Goal: Transaction & Acquisition: Book appointment/travel/reservation

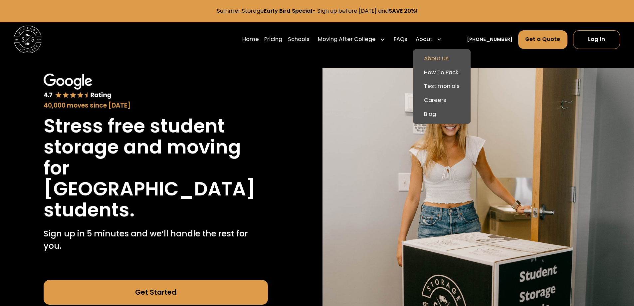
click at [442, 58] on link "About Us" at bounding box center [441, 59] width 52 height 14
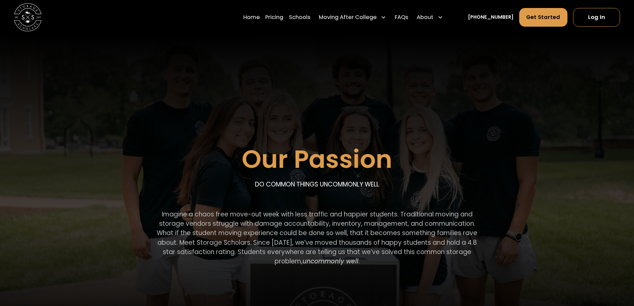
click at [556, 133] on div "Our Passion DO COMMON THINGS UNCOMMONLY WELL Imagine a chaos free move-out week…" at bounding box center [317, 163] width 498 height 256
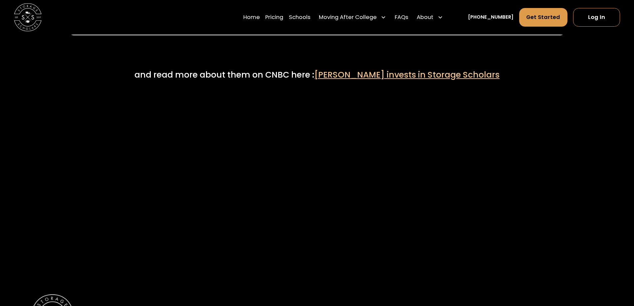
scroll to position [3493, 0]
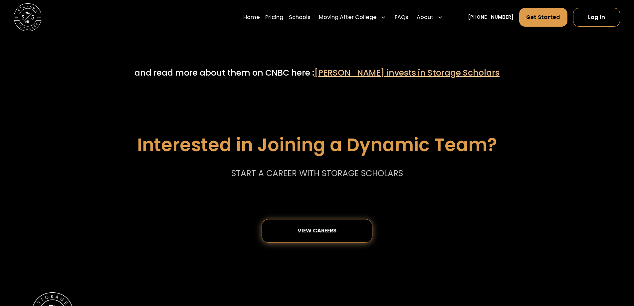
click at [330, 234] on div "View careers" at bounding box center [316, 231] width 39 height 6
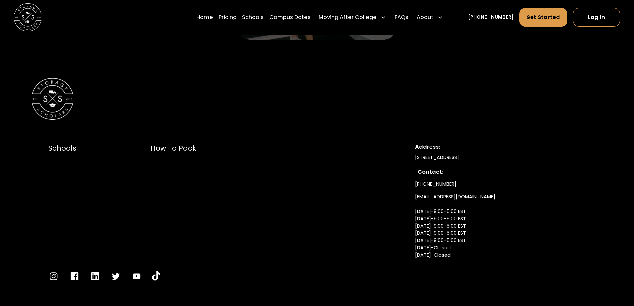
scroll to position [1523, 0]
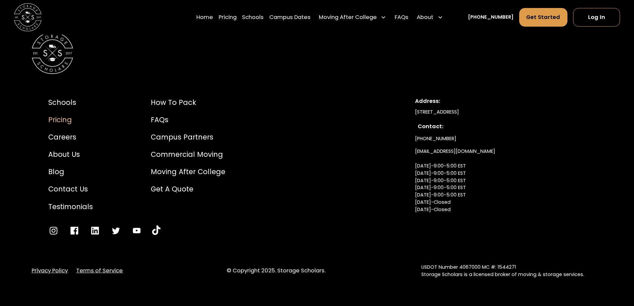
click at [62, 118] on div "Pricing" at bounding box center [70, 119] width 45 height 10
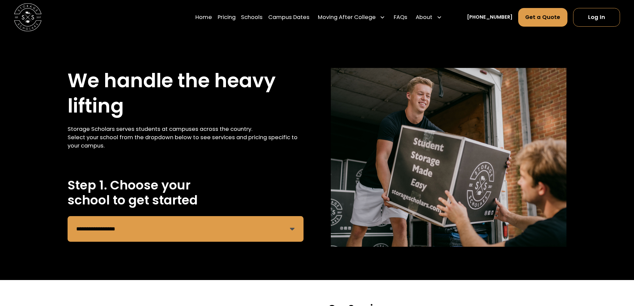
click at [291, 229] on select "**********" at bounding box center [185, 229] width 235 height 26
select select "**********"
click at [68, 216] on select "**********" at bounding box center [185, 229] width 235 height 26
click at [292, 205] on h2 "Step 1. Choose your school to get started" at bounding box center [185, 193] width 235 height 30
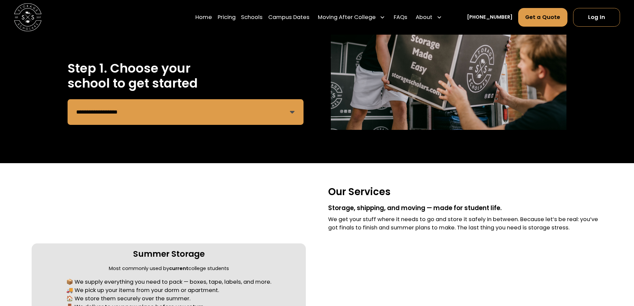
scroll to position [166, 0]
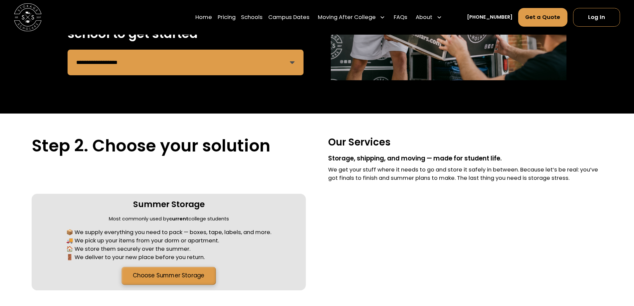
click at [181, 276] on link "Choose Summer Storage" at bounding box center [169, 276] width 94 height 18
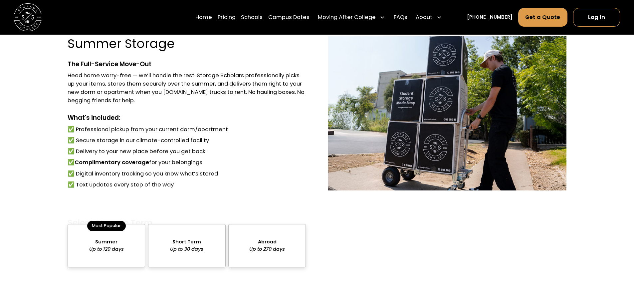
scroll to position [480, 0]
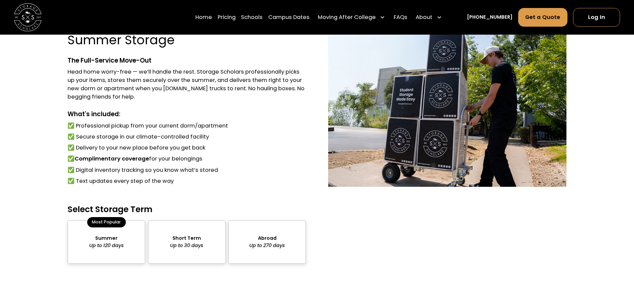
click at [105, 242] on div "package-pricing" at bounding box center [107, 241] width 78 height 43
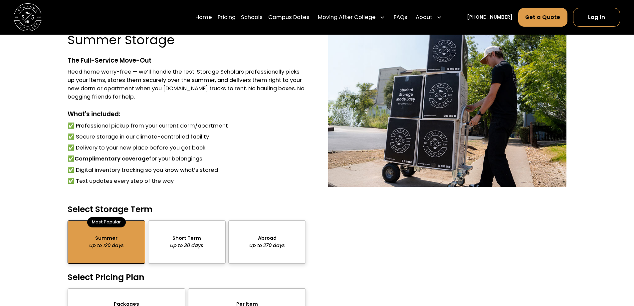
scroll to position [546, 0]
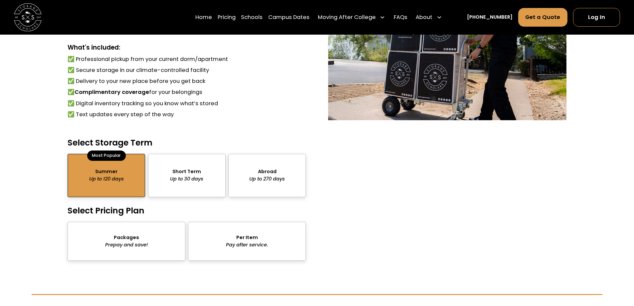
click at [130, 243] on div "package-pricing" at bounding box center [127, 241] width 118 height 39
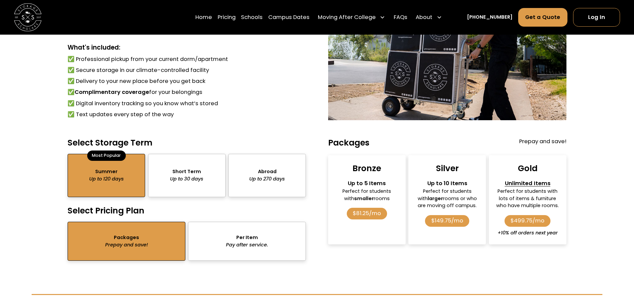
click at [250, 239] on div "package-pricing" at bounding box center [247, 241] width 118 height 39
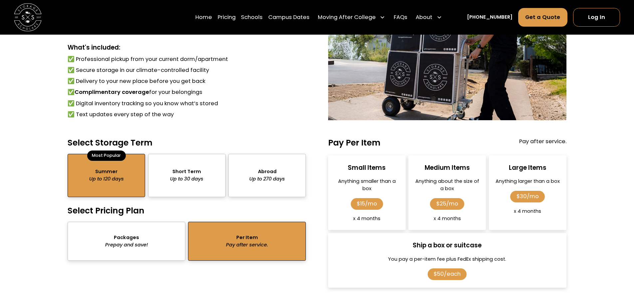
click at [148, 245] on div "package-pricing" at bounding box center [127, 241] width 118 height 39
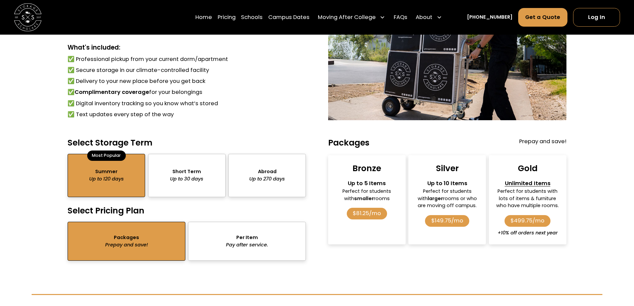
click at [368, 198] on div "Perfect for students with smaller rooms" at bounding box center [366, 195] width 65 height 15
click at [374, 210] on div "$81.25/mo" at bounding box center [367, 214] width 41 height 12
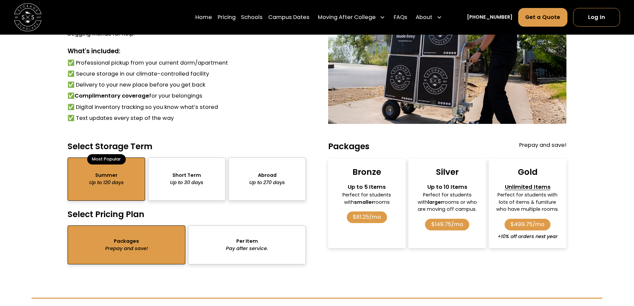
scroll to position [579, 0]
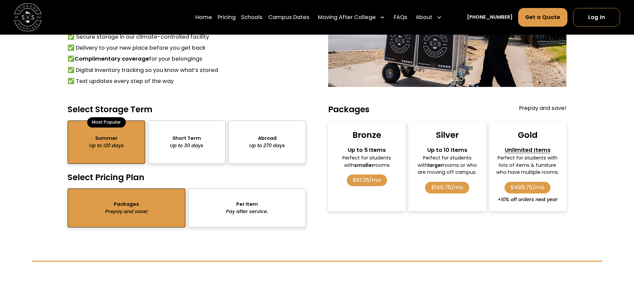
click at [390, 174] on div "Bronze Up to 5 Items Perfect for students with smaller rooms $81.25/mo" at bounding box center [367, 166] width 78 height 89
drag, startPoint x: 390, startPoint y: 174, endPoint x: 385, endPoint y: 176, distance: 5.7
click at [389, 175] on div "Bronze Up to 5 Items Perfect for students with smaller rooms $81.25/mo" at bounding box center [367, 166] width 78 height 89
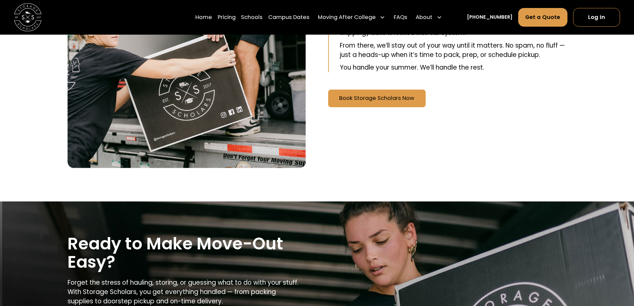
scroll to position [834, 0]
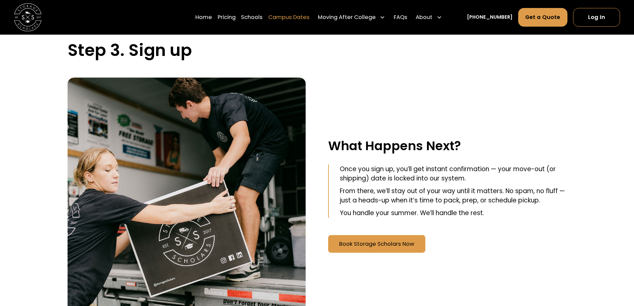
click at [291, 18] on link "Campus Dates" at bounding box center [288, 17] width 41 height 19
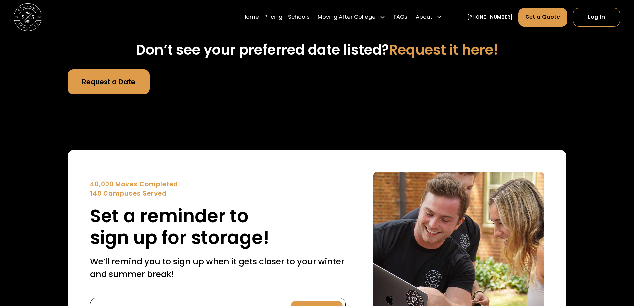
scroll to position [2357, 0]
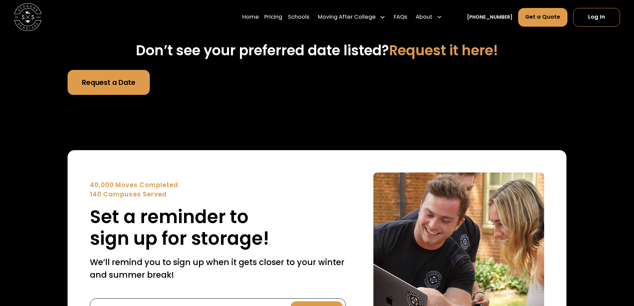
click at [100, 70] on link "Request a Date" at bounding box center [109, 82] width 82 height 25
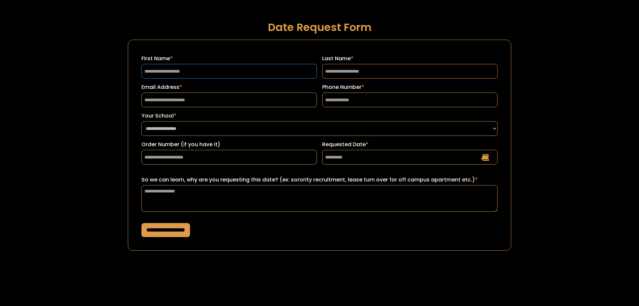
click at [279, 72] on input "First Name *" at bounding box center [228, 71] width 175 height 15
